Goal: Information Seeking & Learning: Understand process/instructions

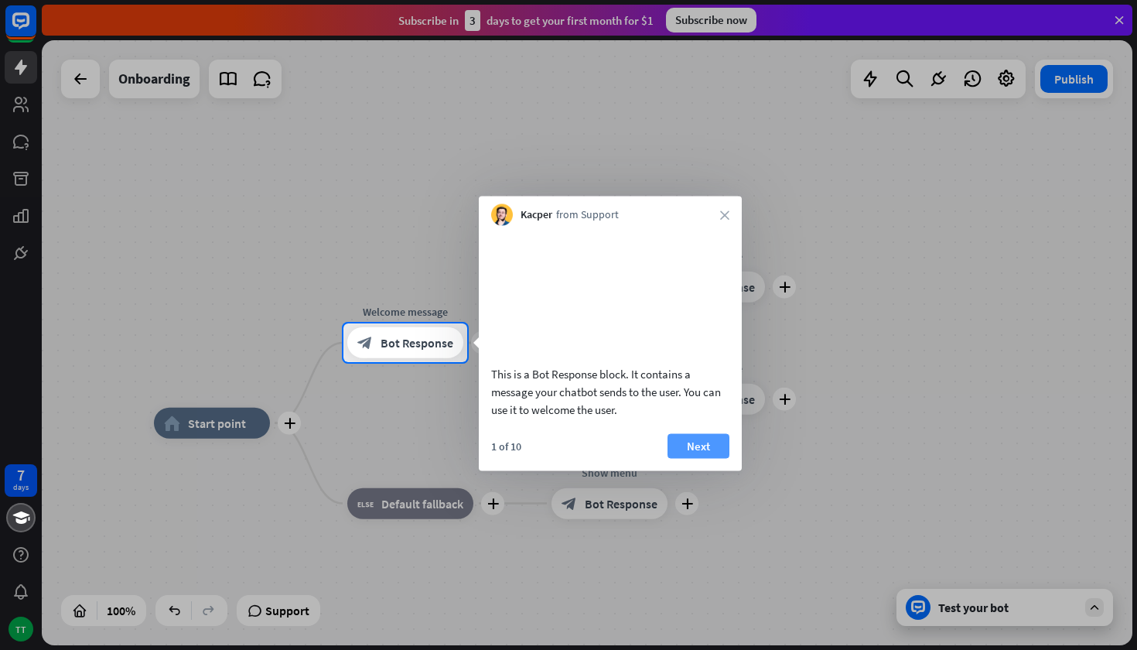
click at [692, 458] on button "Next" at bounding box center [699, 445] width 62 height 25
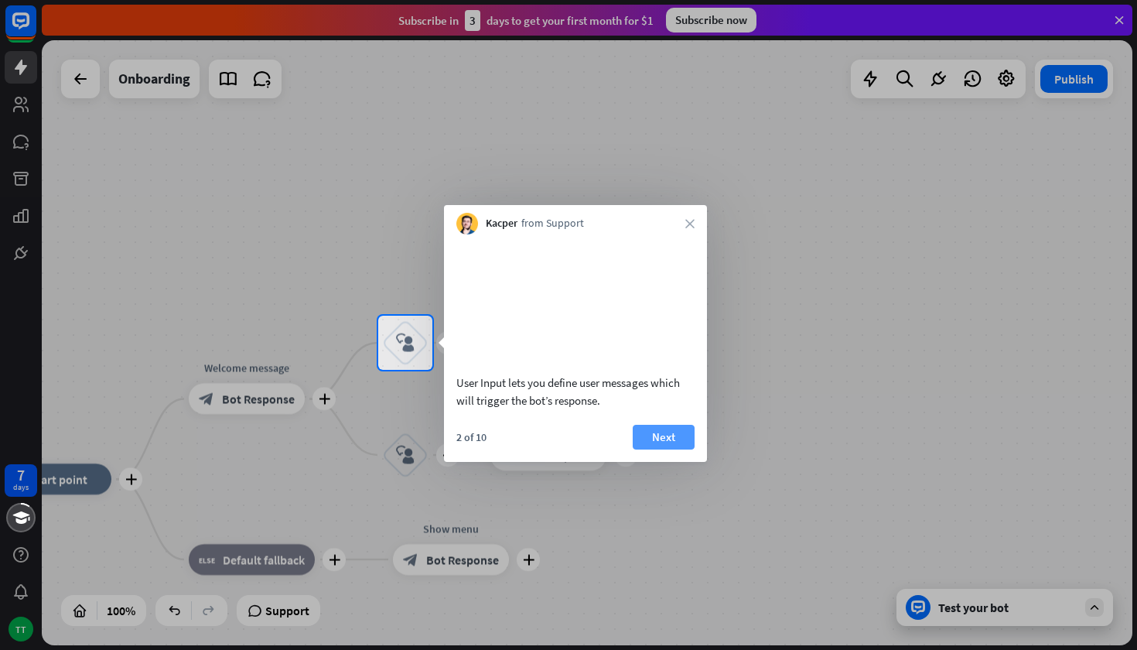
click at [681, 449] on button "Next" at bounding box center [664, 437] width 62 height 25
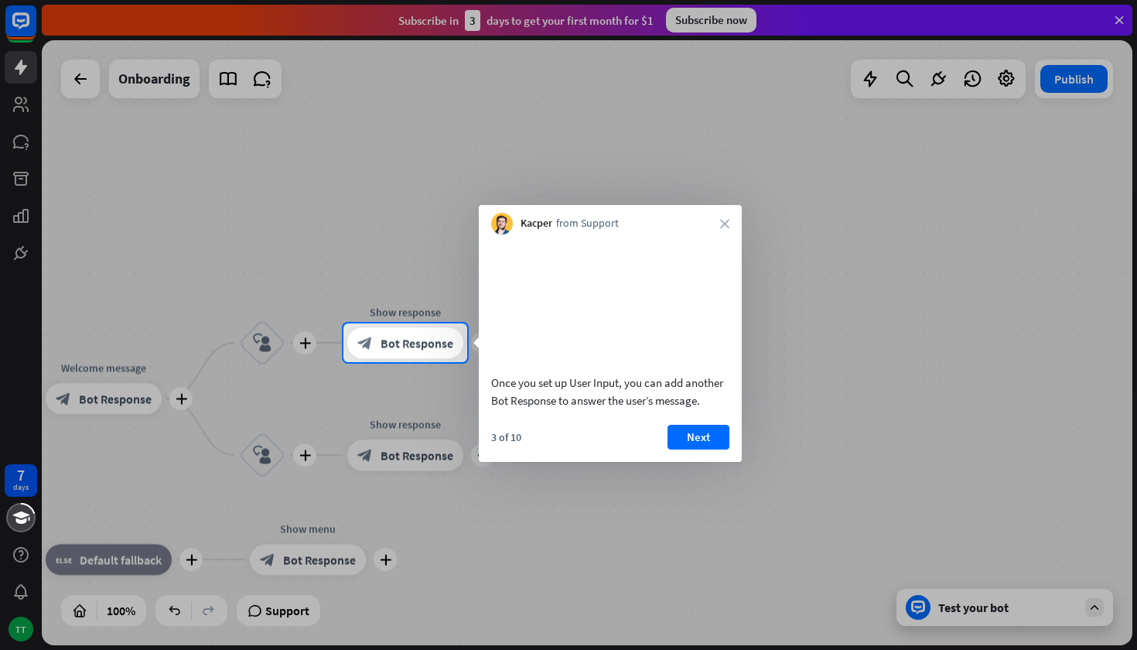
click at [681, 449] on button "Next" at bounding box center [699, 437] width 62 height 25
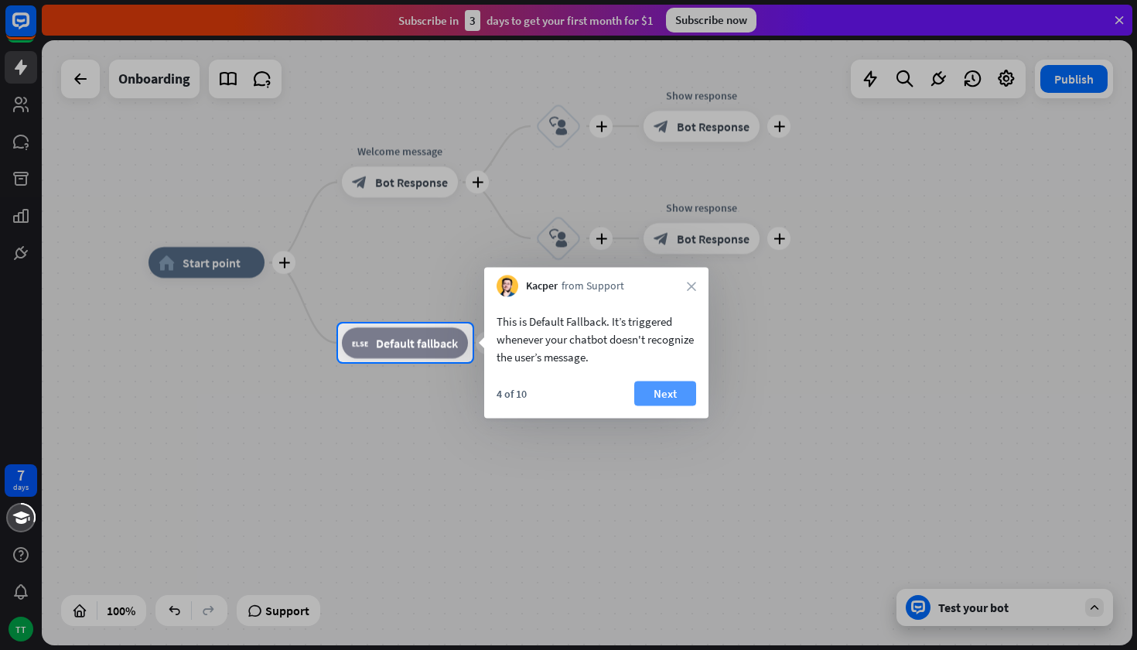
click at [651, 384] on button "Next" at bounding box center [665, 393] width 62 height 25
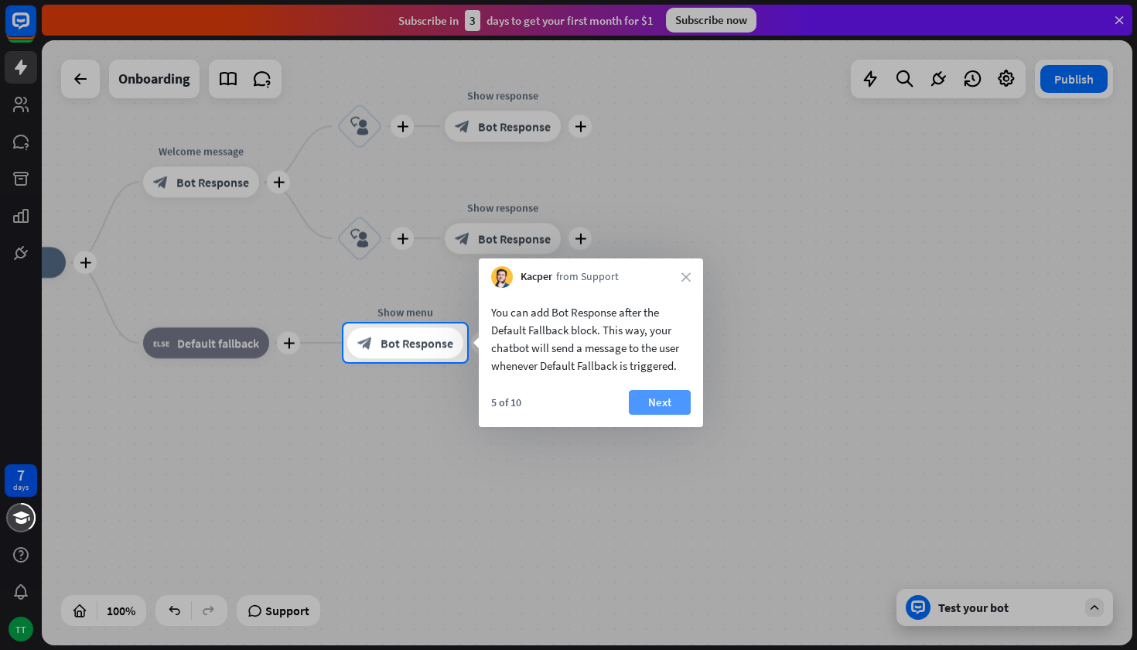
click at [644, 400] on button "Next" at bounding box center [660, 402] width 62 height 25
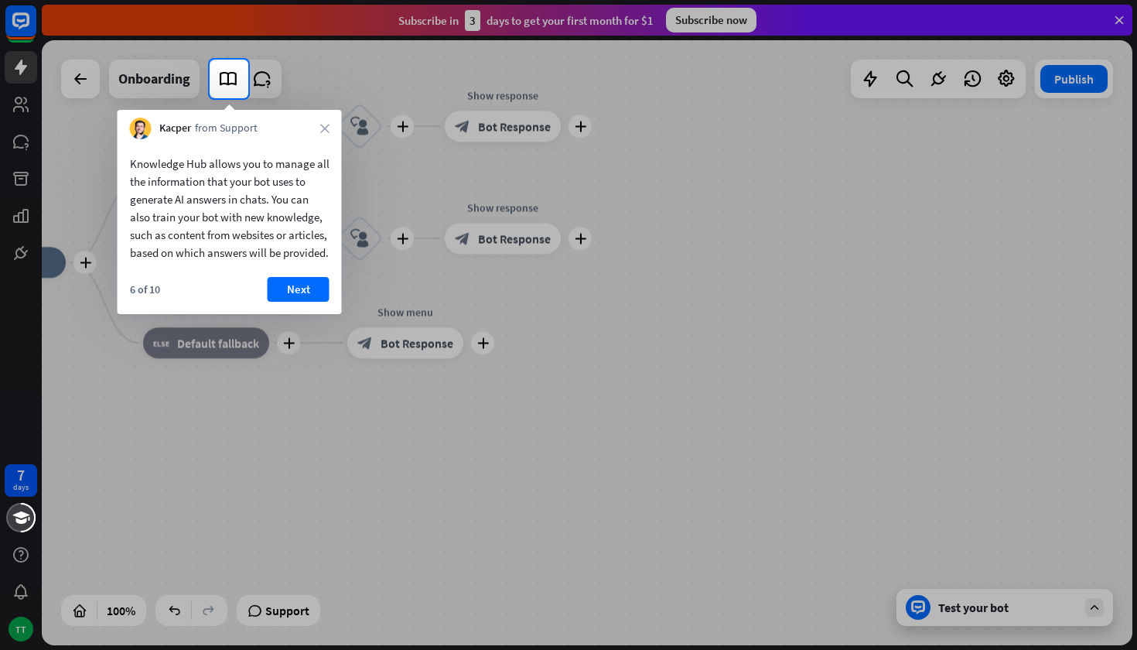
click at [308, 302] on button "Next" at bounding box center [299, 289] width 62 height 25
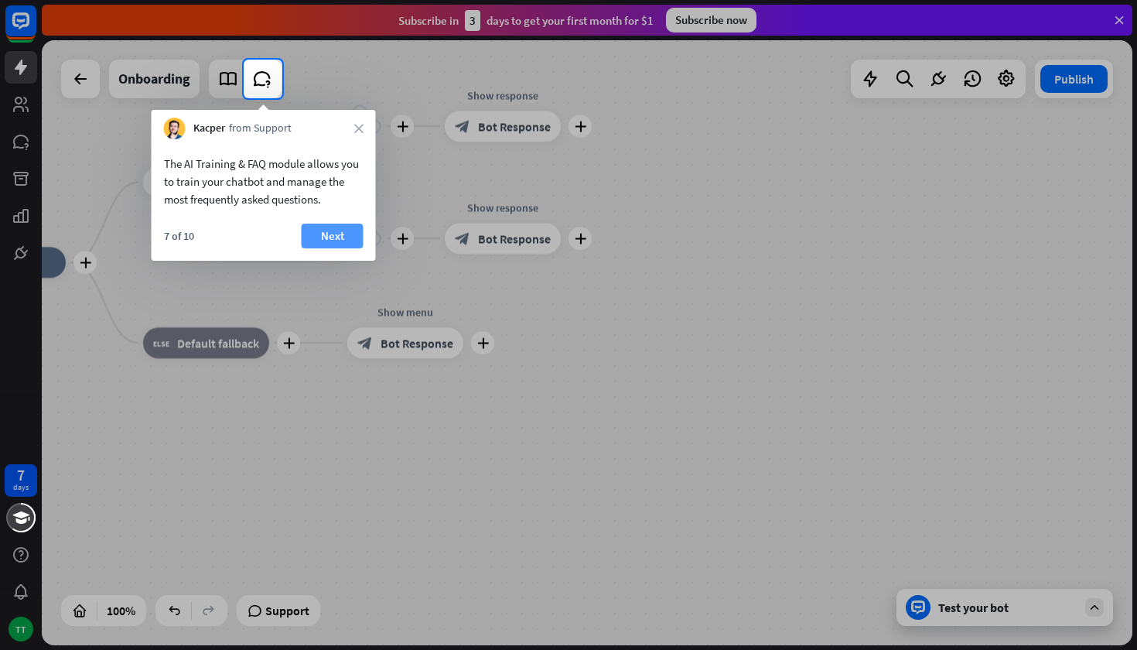
click at [302, 233] on button "Next" at bounding box center [333, 236] width 62 height 25
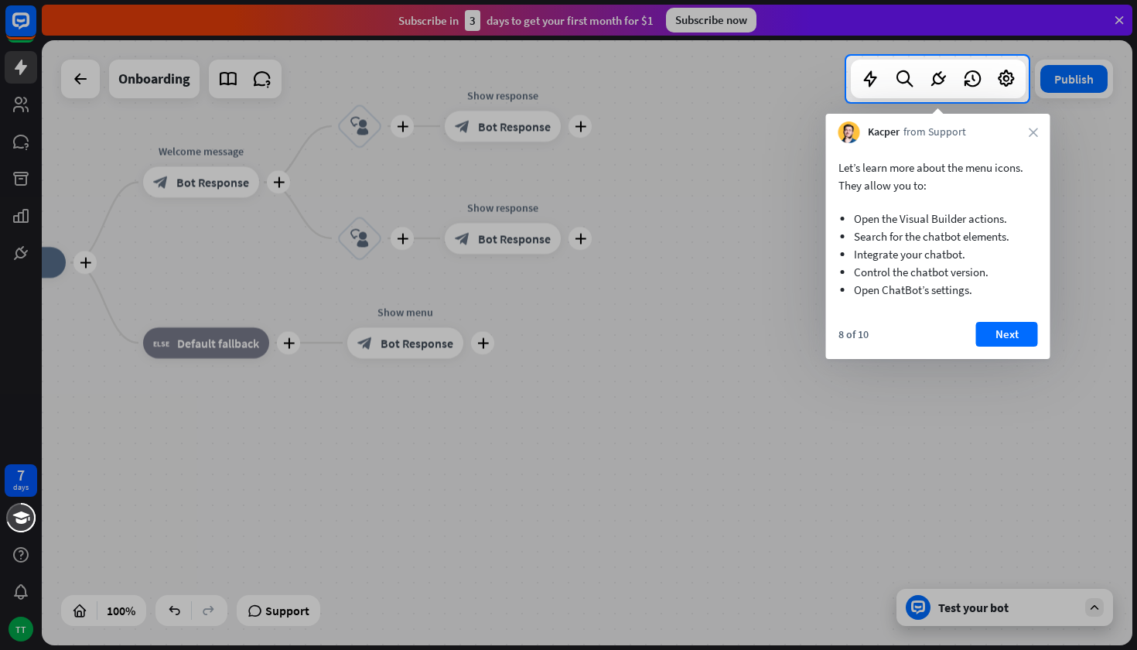
click at [1013, 316] on div "Let’s learn more about the menu icons. They allow you to: Open the Visual Build…" at bounding box center [938, 251] width 224 height 216
click at [1013, 327] on button "Next" at bounding box center [1007, 334] width 62 height 25
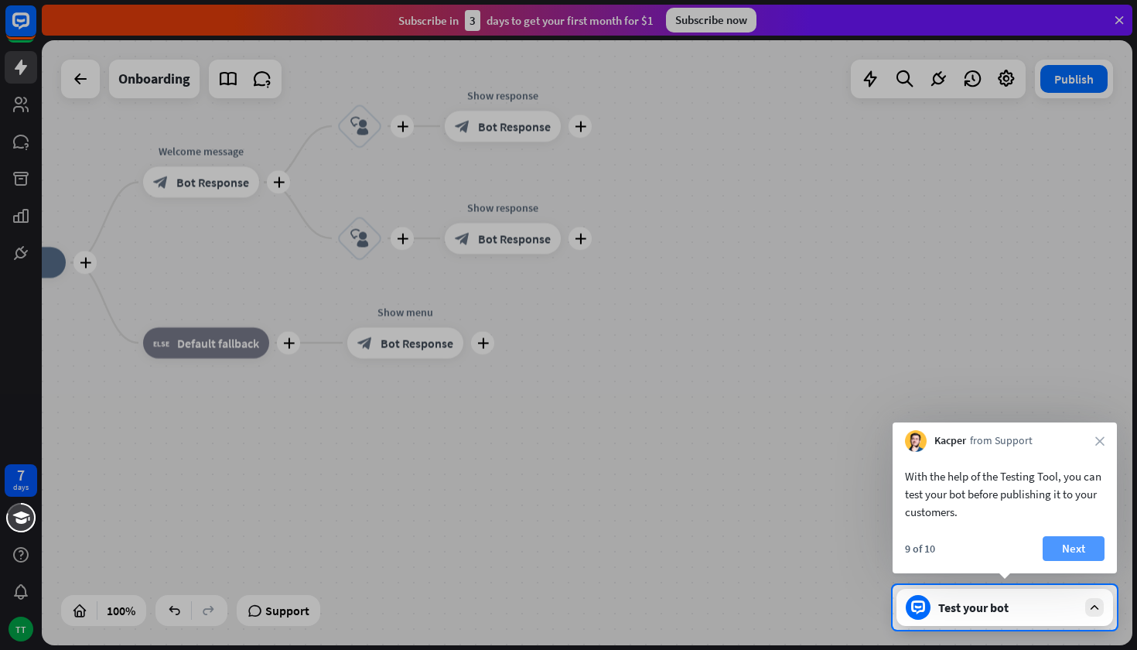
click at [1068, 538] on button "Next" at bounding box center [1074, 548] width 62 height 25
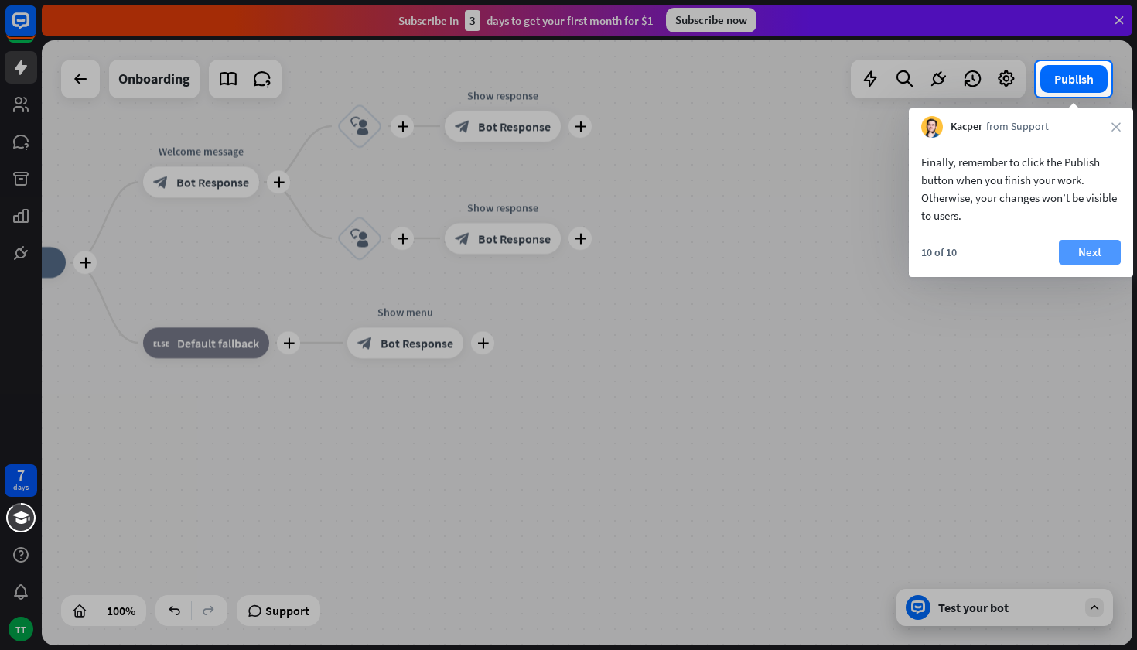
click at [1086, 252] on button "Next" at bounding box center [1090, 252] width 62 height 25
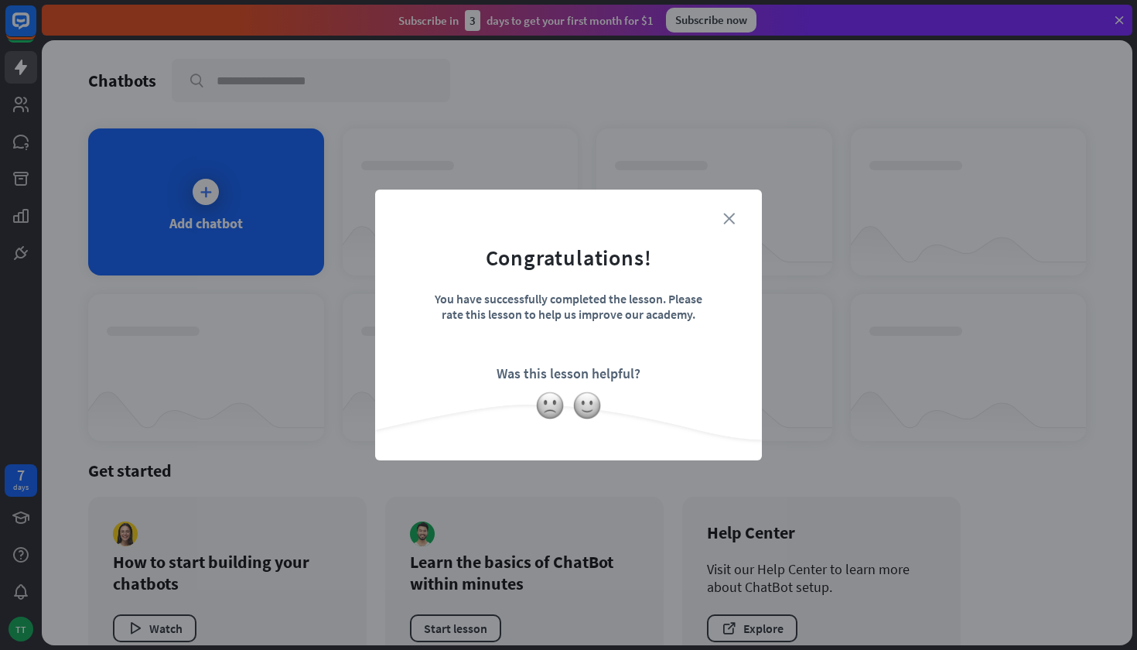
click at [729, 223] on icon "close" at bounding box center [729, 219] width 12 height 12
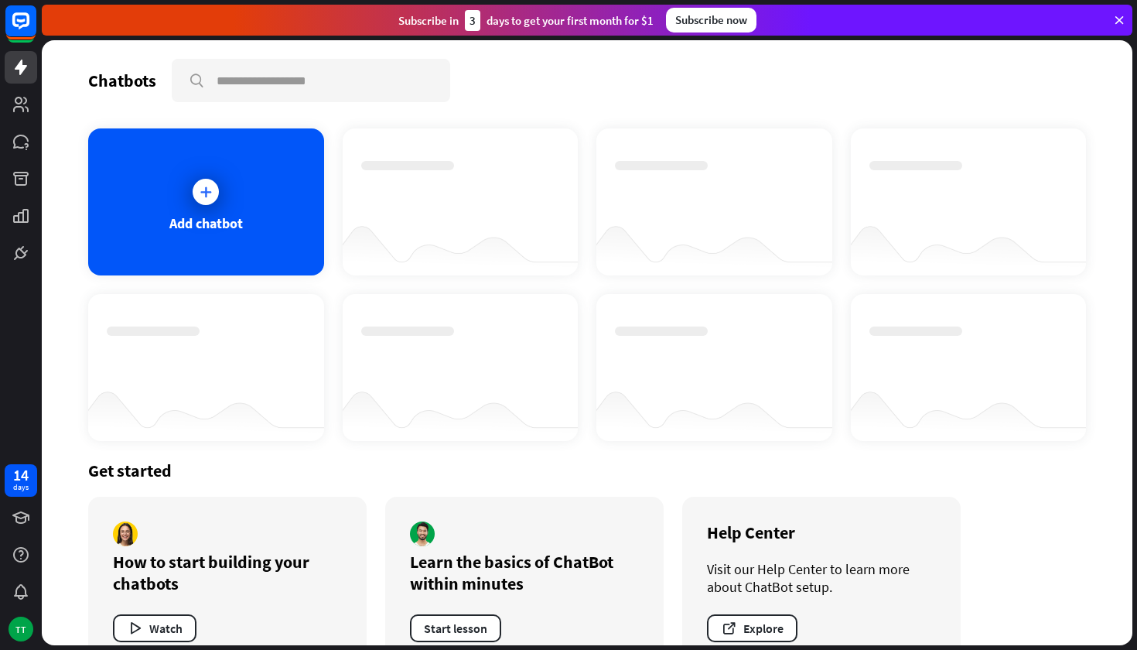
click at [202, 198] on div at bounding box center [587, 342] width 1091 height 605
click at [212, 206] on div at bounding box center [205, 192] width 39 height 39
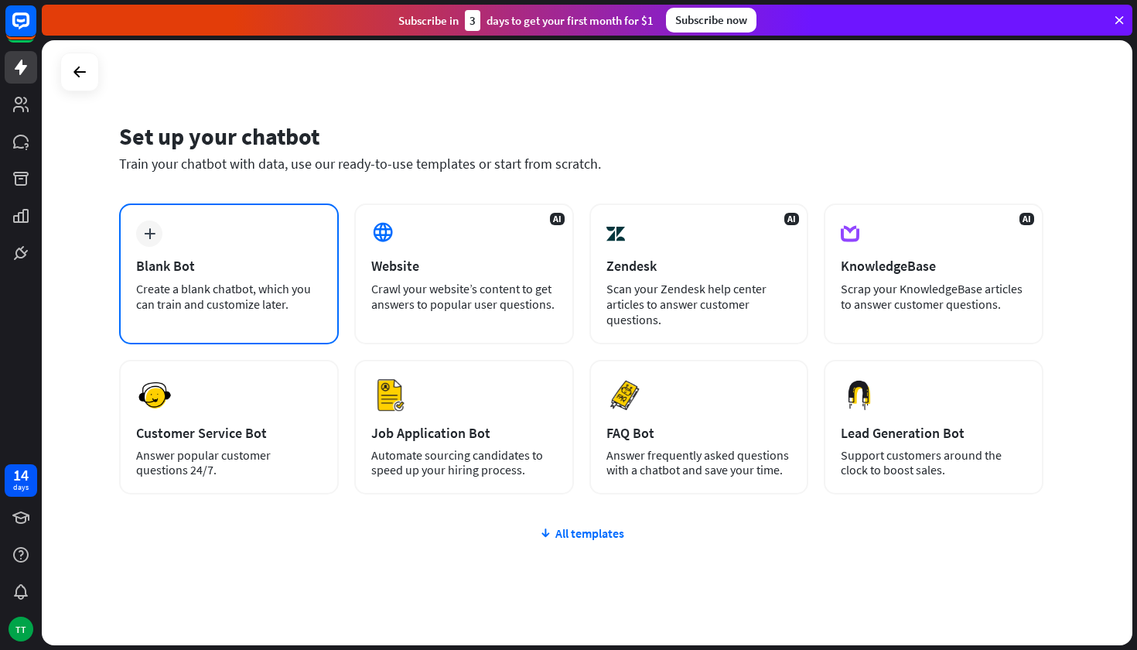
click at [214, 259] on div "Blank Bot" at bounding box center [229, 266] width 186 height 18
